Goal: Task Accomplishment & Management: Complete application form

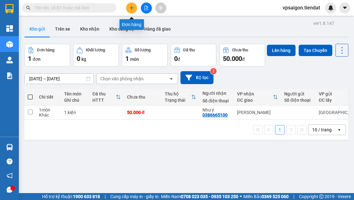
click at [133, 9] on icon "plus" at bounding box center [132, 8] width 4 height 4
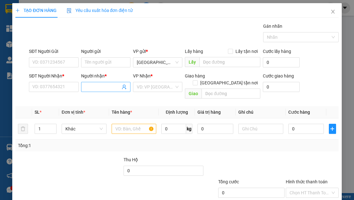
click at [87, 86] on input "Người nhận *" at bounding box center [103, 86] width 36 height 7
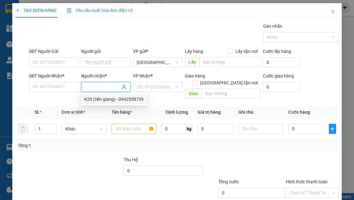
click at [141, 100] on div "K20 (tiền giang) - 0942558739" at bounding box center [113, 99] width 59 height 7
type input "0942558739"
type input "K20 (tiền giang)"
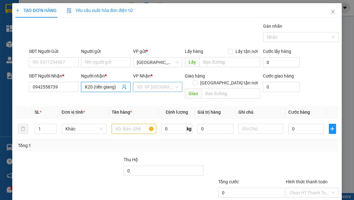
click at [139, 85] on input "search" at bounding box center [155, 86] width 37 height 9
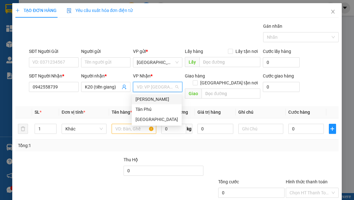
click at [149, 98] on div "[PERSON_NAME]" at bounding box center [157, 99] width 42 height 7
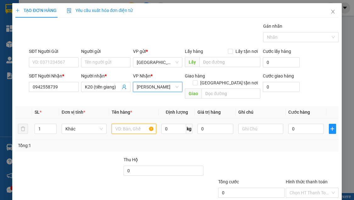
click at [120, 124] on input "text" at bounding box center [134, 129] width 45 height 10
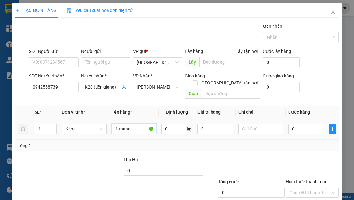
type input "1 thùng"
type input "1"
type input "10"
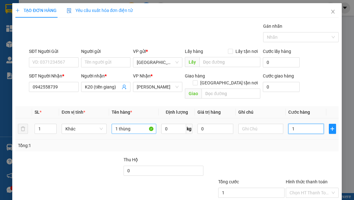
type input "10"
type input "100"
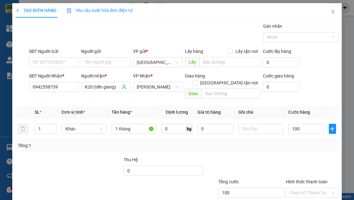
type input "100.000"
click at [200, 148] on div "Transit Pickup Surcharge Ids Transit Deliver Surcharge Ids Transit Deliver Surc…" at bounding box center [176, 125] width 323 height 205
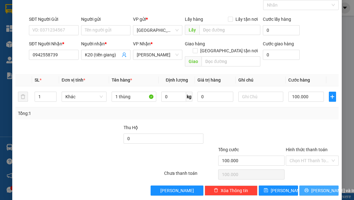
click at [310, 185] on button "Lưu và In" at bounding box center [319, 190] width 39 height 10
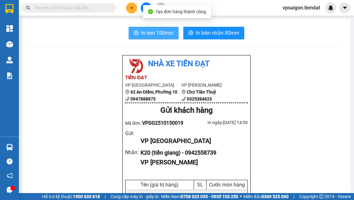
click at [144, 31] on span "In tem 100mm" at bounding box center [157, 33] width 32 height 8
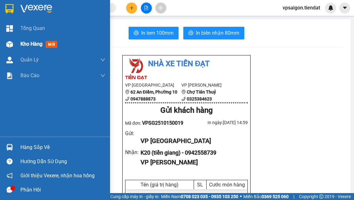
click at [33, 44] on span "Kho hàng" at bounding box center [31, 44] width 22 height 6
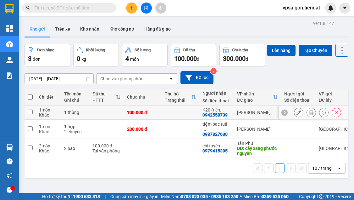
click at [220, 117] on div "0942558739" at bounding box center [215, 114] width 25 height 5
copy div "0942558739"
click at [117, 10] on div at bounding box center [61, 7] width 123 height 9
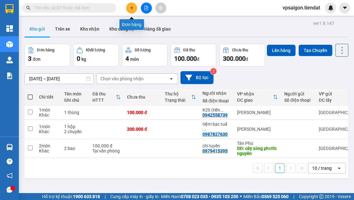
click at [136, 5] on button at bounding box center [131, 8] width 11 height 11
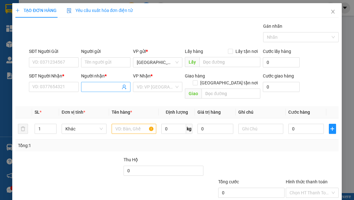
click at [92, 87] on input "Người nhận *" at bounding box center [103, 86] width 36 height 7
click at [93, 88] on input "0943" at bounding box center [103, 86] width 36 height 7
type input "0943"
click at [59, 86] on input "SĐT Người Nhận *" at bounding box center [53, 87] width 49 height 10
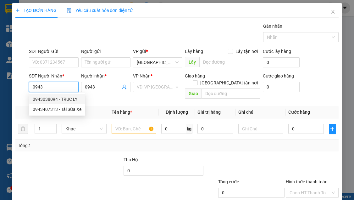
click at [70, 96] on div "0943038094 - TRÚC LY" at bounding box center [57, 99] width 49 height 7
type input "0943038094"
type input "TRÚC LY"
type input "150.000"
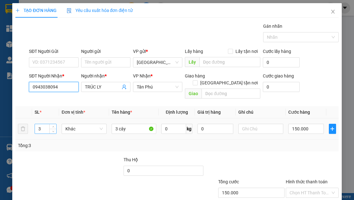
type input "0943038094"
click at [41, 124] on input "3" at bounding box center [45, 128] width 21 height 9
type input "2"
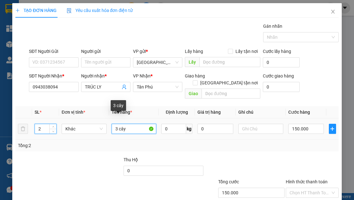
click at [116, 124] on input "3 cây" at bounding box center [134, 129] width 45 height 10
type input "2 cây"
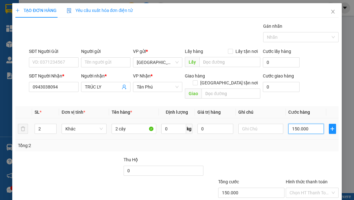
click at [308, 124] on input "150.000" at bounding box center [307, 129] width 36 height 10
type input "0"
type input "1"
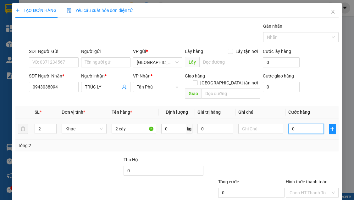
type input "1"
type input "01"
type input "10"
type input "010"
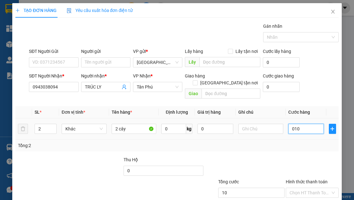
type input "100"
type input "0.100"
type input "100.000"
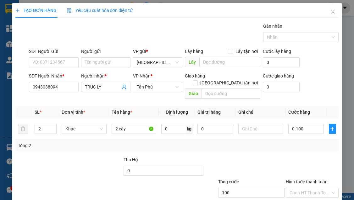
type input "100.000"
click at [304, 142] on div "Tổng: 2" at bounding box center [177, 145] width 318 height 7
click at [279, 36] on div at bounding box center [298, 37] width 66 height 8
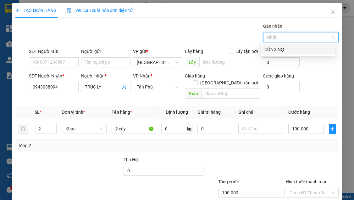
click at [276, 48] on div "CÔNG NỢ" at bounding box center [298, 49] width 67 height 7
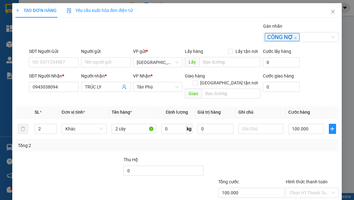
click at [73, 156] on div at bounding box center [96, 167] width 54 height 22
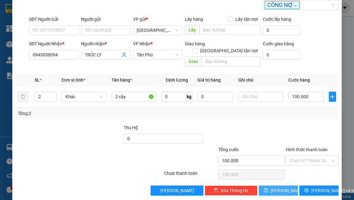
click at [285, 185] on button "Lưu" at bounding box center [278, 190] width 39 height 10
type input "0"
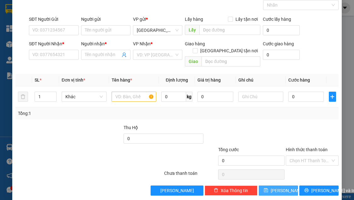
scroll to position [0, 0]
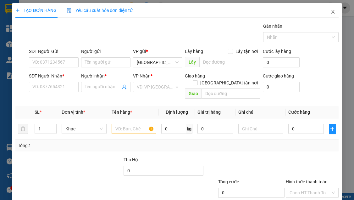
click at [331, 12] on icon "close" at bounding box center [332, 12] width 3 height 4
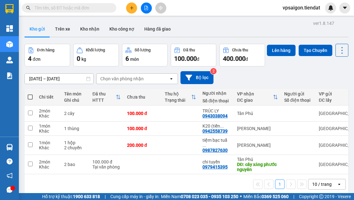
click at [30, 99] on span at bounding box center [30, 96] width 5 height 5
click at [30, 94] on input "checkbox" at bounding box center [30, 94] width 0 height 0
checkbox input "true"
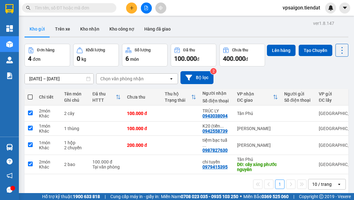
checkbox input "true"
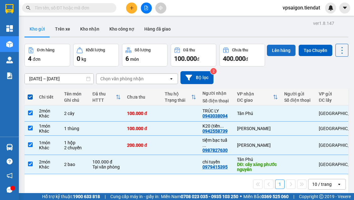
click at [267, 56] on button "Lên hàng" at bounding box center [281, 50] width 29 height 11
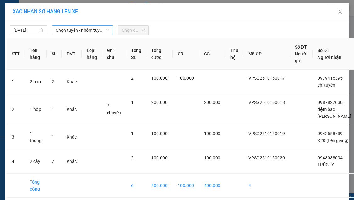
click at [89, 30] on span "Chọn tuyến - nhóm tuyến" at bounding box center [82, 29] width 53 height 9
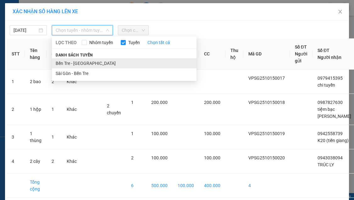
scroll to position [33, 0]
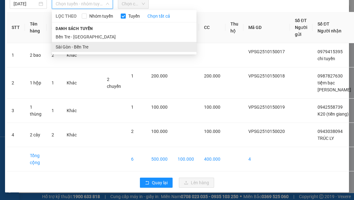
click at [92, 43] on li "Sài Gòn - Bến Tre" at bounding box center [124, 47] width 145 height 10
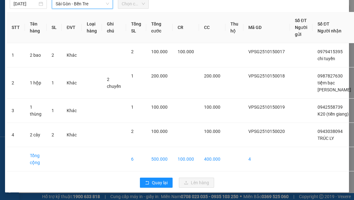
scroll to position [25, 0]
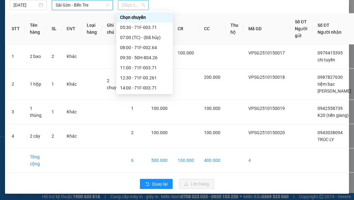
click at [138, 5] on span "Chọn chuyến" at bounding box center [134, 4] width 24 height 9
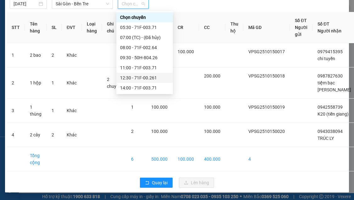
scroll to position [30, 0]
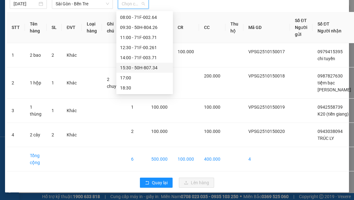
click at [150, 67] on div "15:30 - 50H-807.34" at bounding box center [144, 67] width 49 height 7
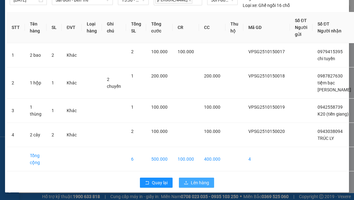
click at [193, 185] on span "Lên hàng" at bounding box center [200, 182] width 18 height 7
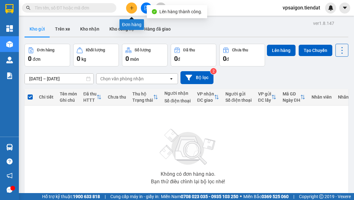
click at [131, 8] on icon "plus" at bounding box center [132, 8] width 4 height 4
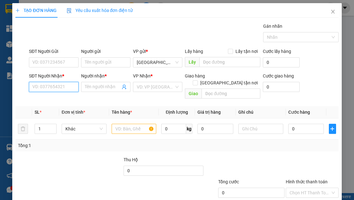
click at [62, 90] on input "SĐT Người Nhận *" at bounding box center [53, 87] width 49 height 10
click at [91, 81] on div "Người nhận *" at bounding box center [105, 76] width 49 height 9
click at [93, 85] on input "Người nhận *" at bounding box center [103, 86] width 36 height 7
type input "nhut"
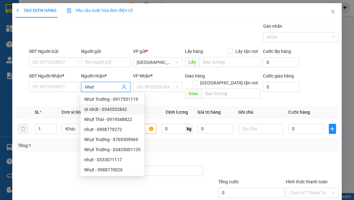
scroll to position [20, 0]
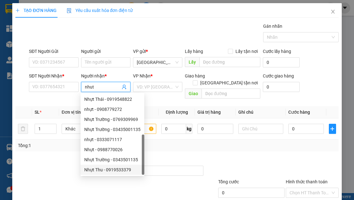
click at [126, 170] on div "Nhựt Thu - 0919533379" at bounding box center [112, 169] width 56 height 7
type input "0919533379"
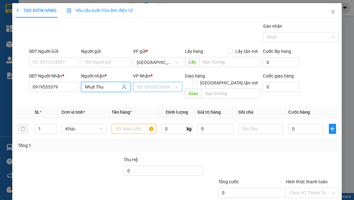
type input "Nhựt Thu"
click at [151, 84] on input "search" at bounding box center [155, 86] width 37 height 9
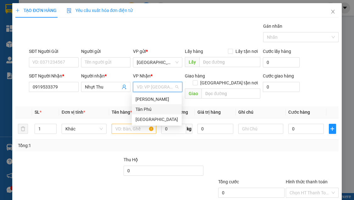
click at [155, 109] on div "Tân Phú" at bounding box center [157, 109] width 42 height 7
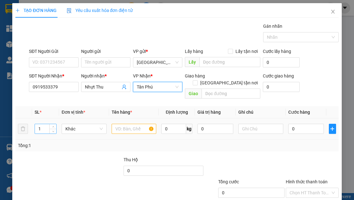
click at [43, 124] on input "1" at bounding box center [45, 128] width 21 height 9
type input "5"
click at [121, 124] on input "text" at bounding box center [134, 129] width 45 height 10
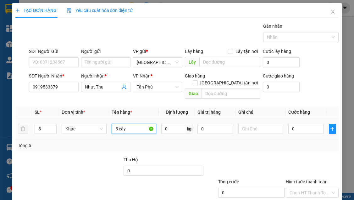
type input "5 cây"
type input "2"
type input "25"
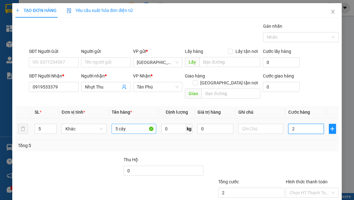
type input "25"
type input "250"
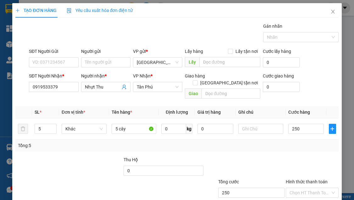
type input "250.000"
click at [285, 156] on div at bounding box center [312, 167] width 54 height 22
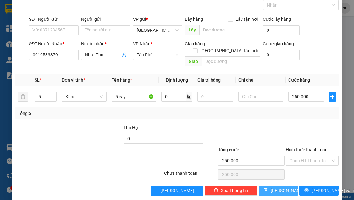
click at [282, 187] on span "Lưu" at bounding box center [288, 190] width 34 height 7
type input "1"
type input "0"
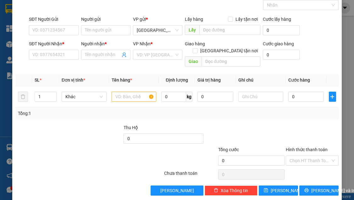
click at [84, 146] on div at bounding box center [62, 157] width 95 height 22
click at [68, 192] on div "TẠO ĐƠN HÀNG Yêu cầu xuất hóa đơn điện tử Transit Pickup Surcharge Ids Transit …" at bounding box center [176, 85] width 329 height 229
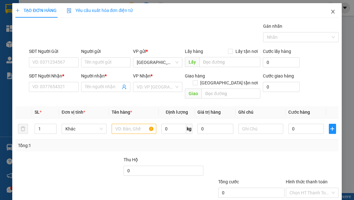
click at [331, 10] on icon "close" at bounding box center [333, 11] width 5 height 5
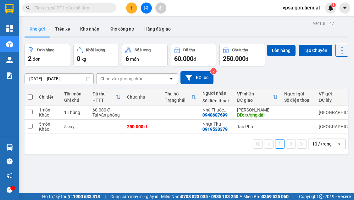
click at [29, 178] on div "ver 1.8.147 Kho gửi Trên xe Kho nhận Kho công nợ Hàng đã giao Đơn hàng 2 đơn Kh…" at bounding box center [186, 119] width 329 height 200
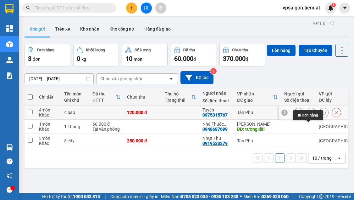
click at [309, 115] on icon at bounding box center [311, 112] width 4 height 4
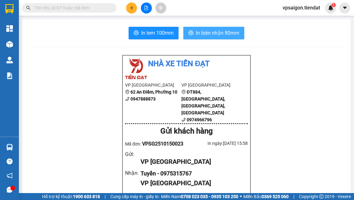
click at [212, 31] on span "In biên nhận 80mm" at bounding box center [217, 33] width 43 height 8
